Goal: Navigation & Orientation: Go to known website

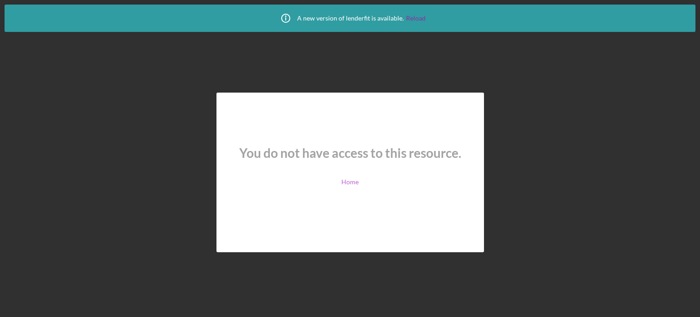
click at [350, 183] on link "Home" at bounding box center [350, 181] width 17 height 7
